Goal: Task Accomplishment & Management: Manage account settings

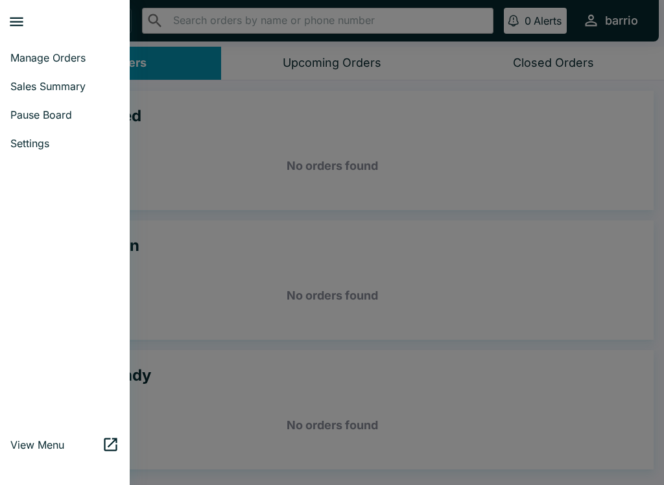
click at [67, 88] on span "Sales Summary" at bounding box center [64, 86] width 109 height 13
select select "03:00"
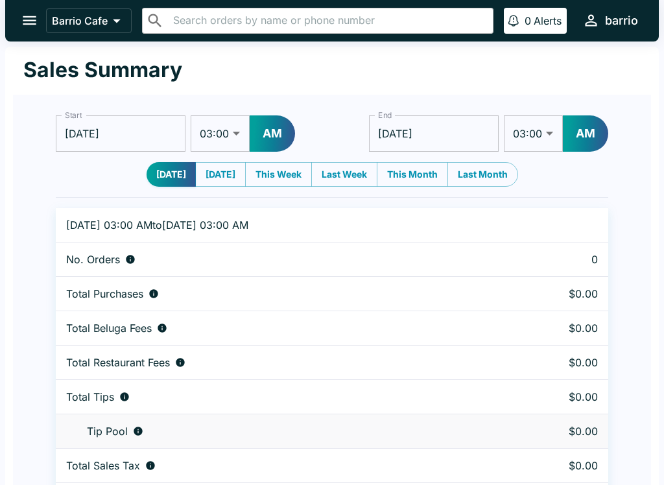
click at [32, 4] on button "open drawer" at bounding box center [29, 20] width 33 height 33
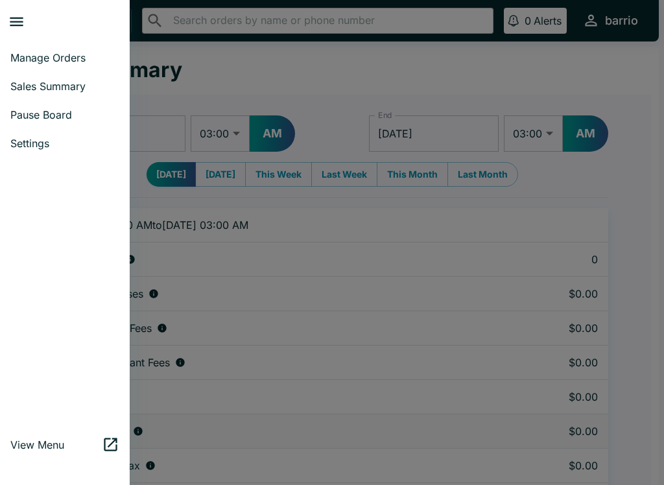
click at [54, 110] on span "Pause Board" at bounding box center [64, 114] width 109 height 13
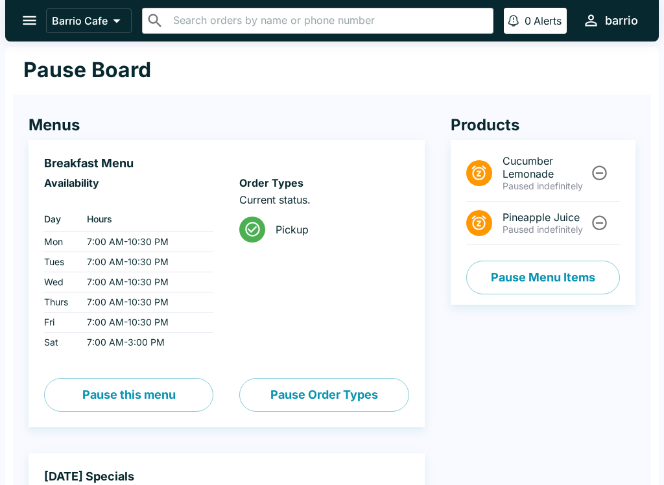
click at [596, 168] on icon "Unpause" at bounding box center [599, 173] width 15 height 15
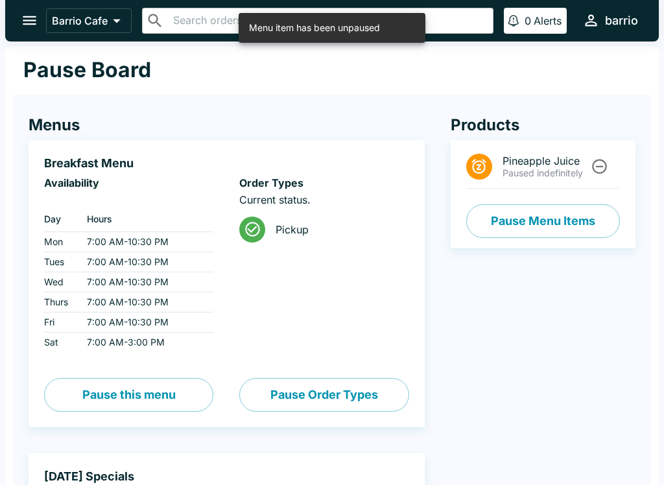
click at [25, 8] on button "open drawer" at bounding box center [29, 20] width 33 height 33
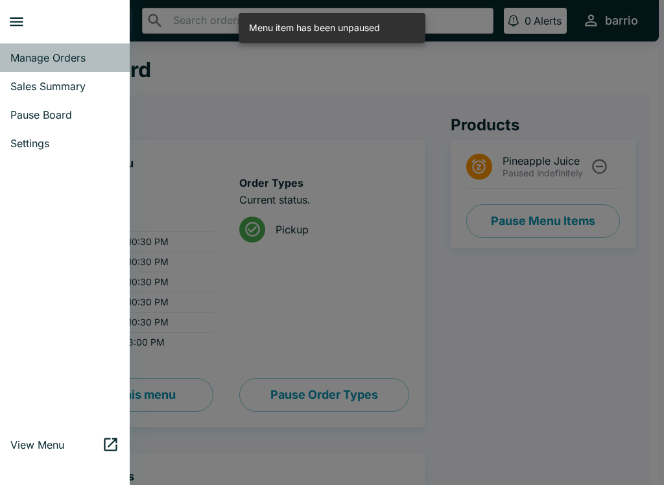
click at [74, 56] on span "Manage Orders" at bounding box center [64, 57] width 109 height 13
